Goal: Transaction & Acquisition: Subscribe to service/newsletter

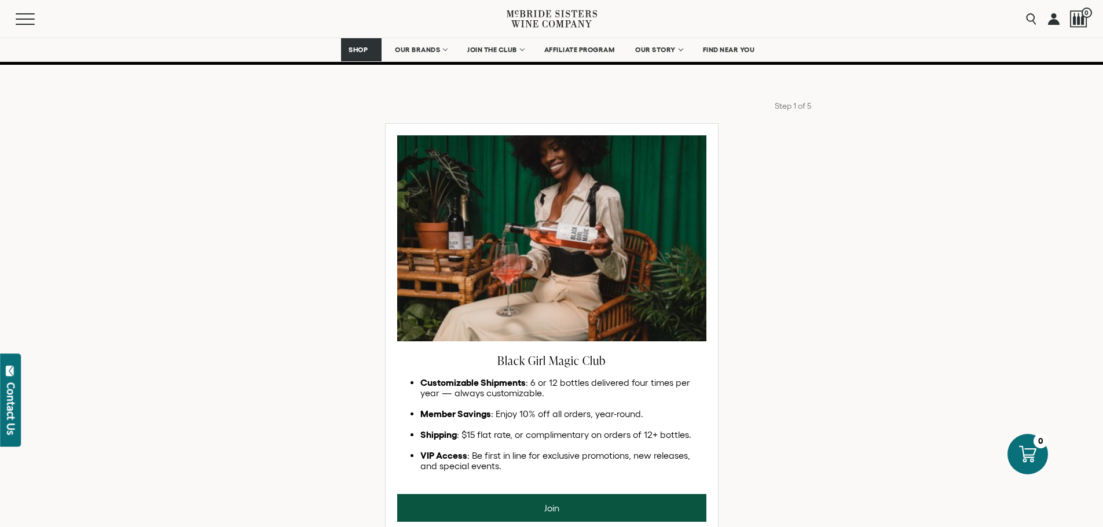
scroll to position [521, 0]
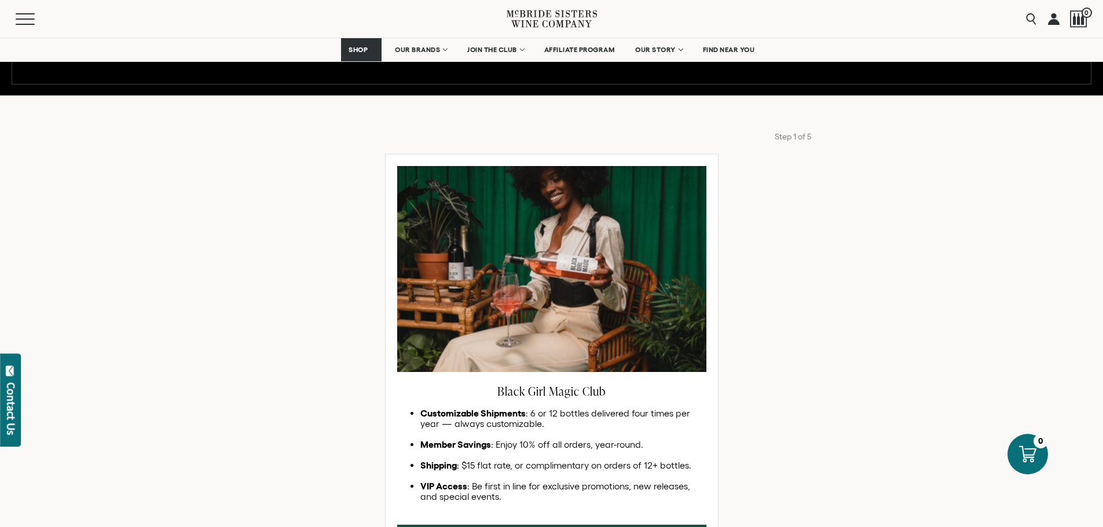
click at [327, 196] on div "Black Girl Magic Club Customizable Shipments : 6 or 12 bottles delivered four t…" at bounding box center [552, 360] width 834 height 413
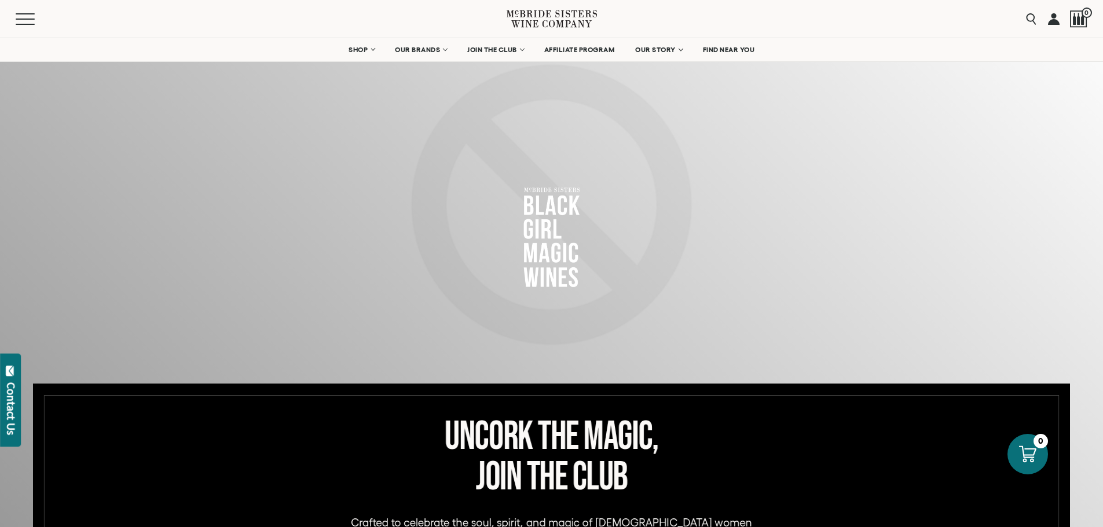
scroll to position [0, 0]
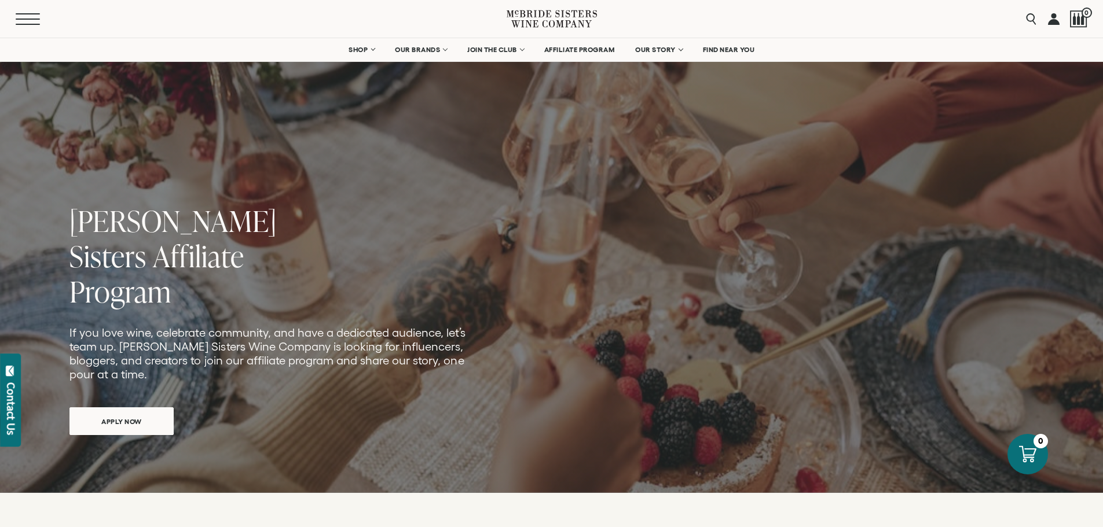
click at [16, 20] on button "Menu" at bounding box center [37, 19] width 42 height 12
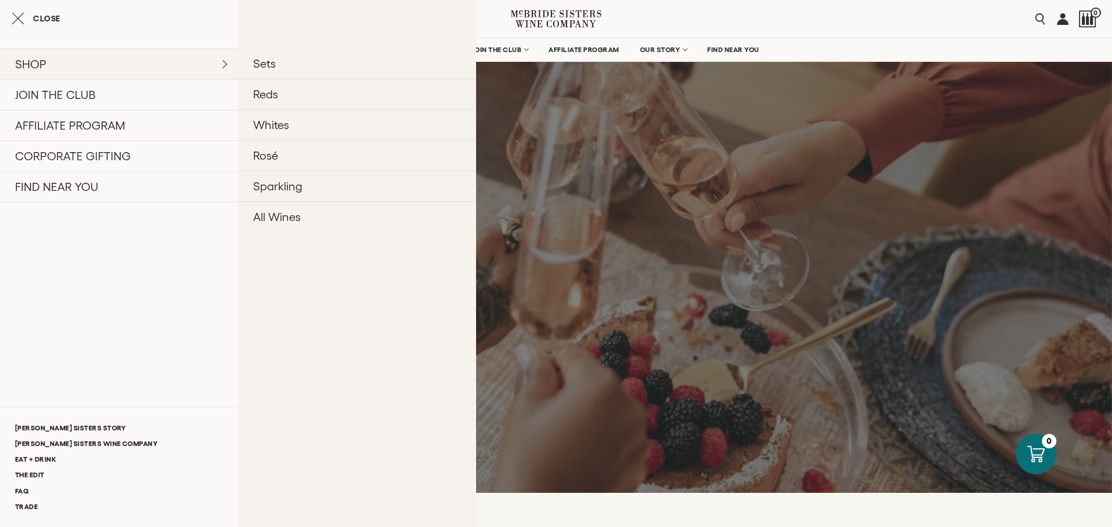
click at [58, 71] on link "SHOP" at bounding box center [119, 64] width 238 height 31
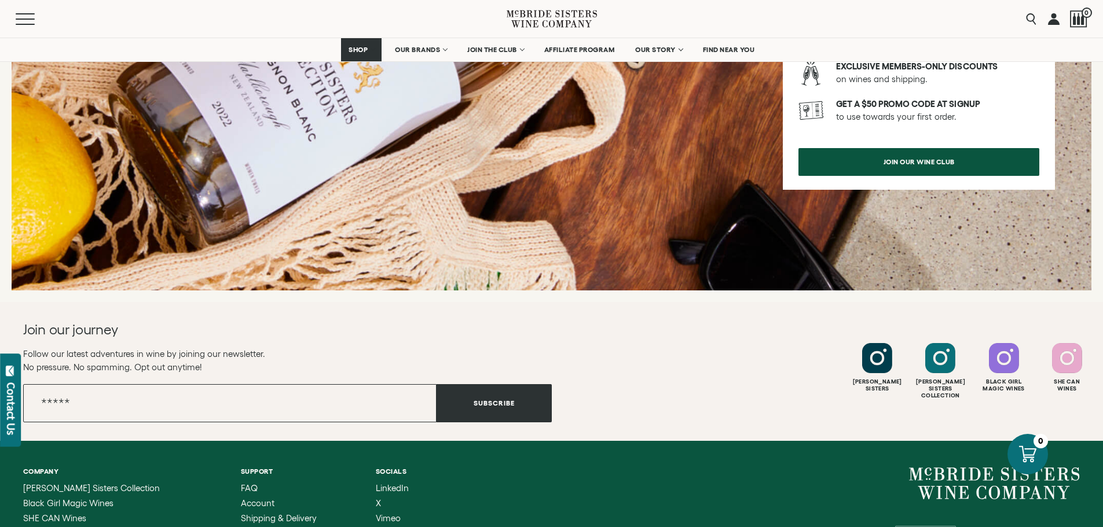
scroll to position [1505, 0]
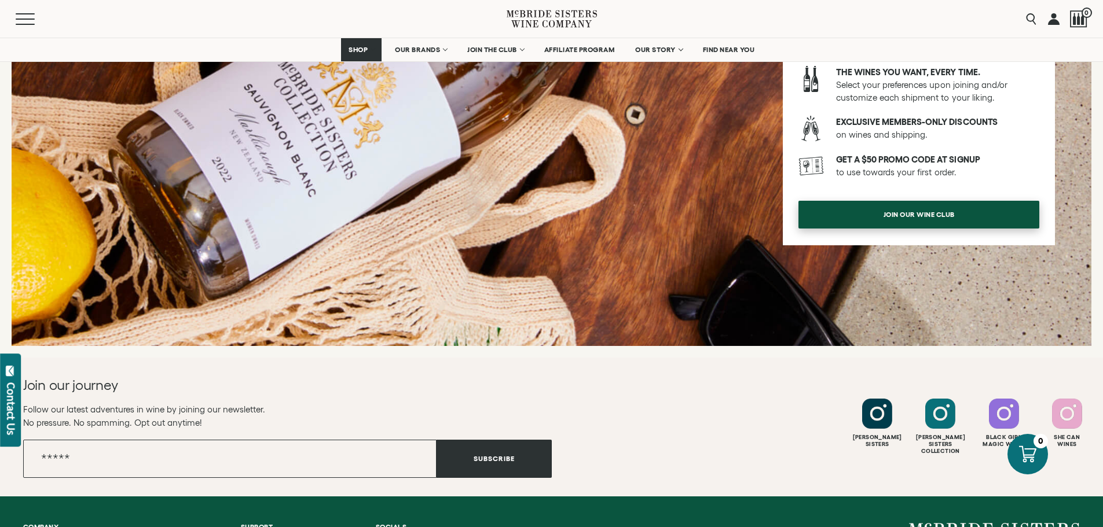
click at [931, 207] on span "join our wine club" at bounding box center [919, 214] width 112 height 23
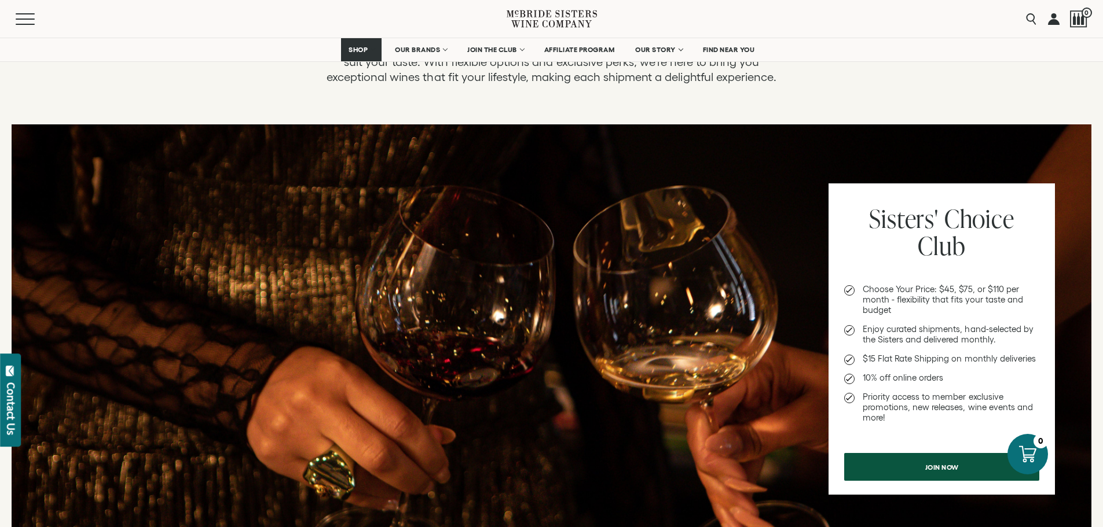
scroll to position [347, 0]
